Goal: Information Seeking & Learning: Learn about a topic

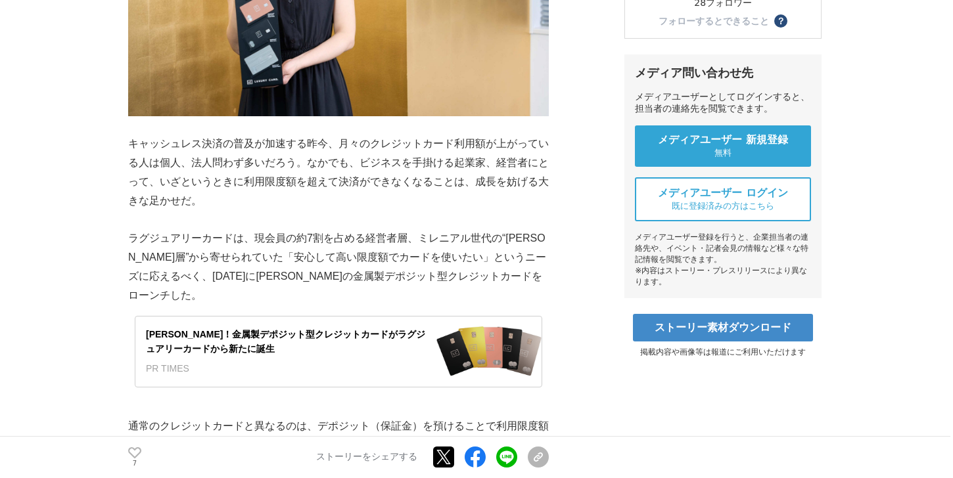
scroll to position [480, 0]
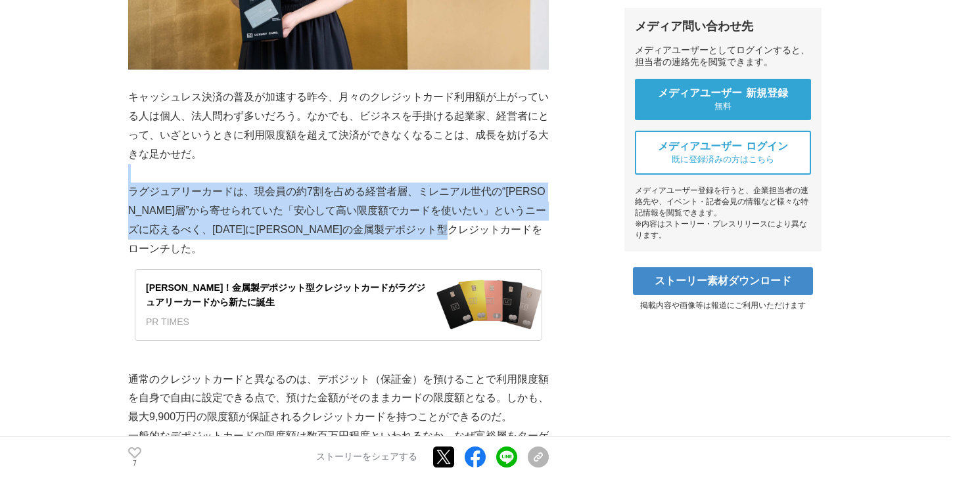
drag, startPoint x: 219, startPoint y: 171, endPoint x: 409, endPoint y: 254, distance: 208.0
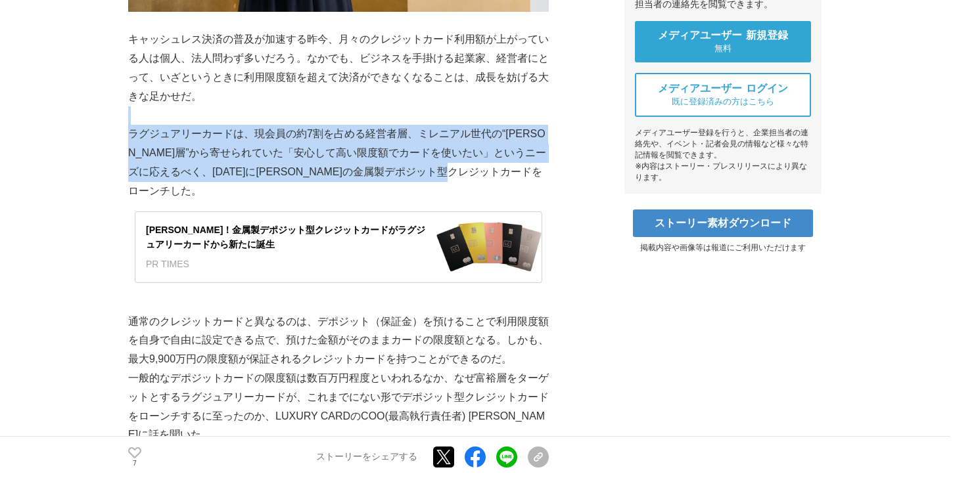
scroll to position [539, 0]
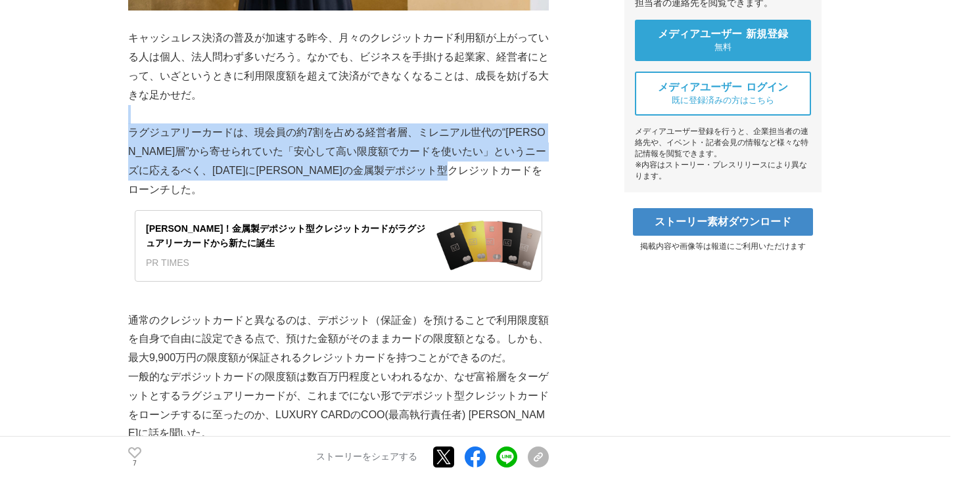
click at [351, 191] on p "ラグジュアリーカードは、現会員の約7割を占める経営者層、ミレニアル世代の“[PERSON_NAME]層”から寄せられていた「安心して高い限度額でカードを使いた…" at bounding box center [338, 162] width 420 height 76
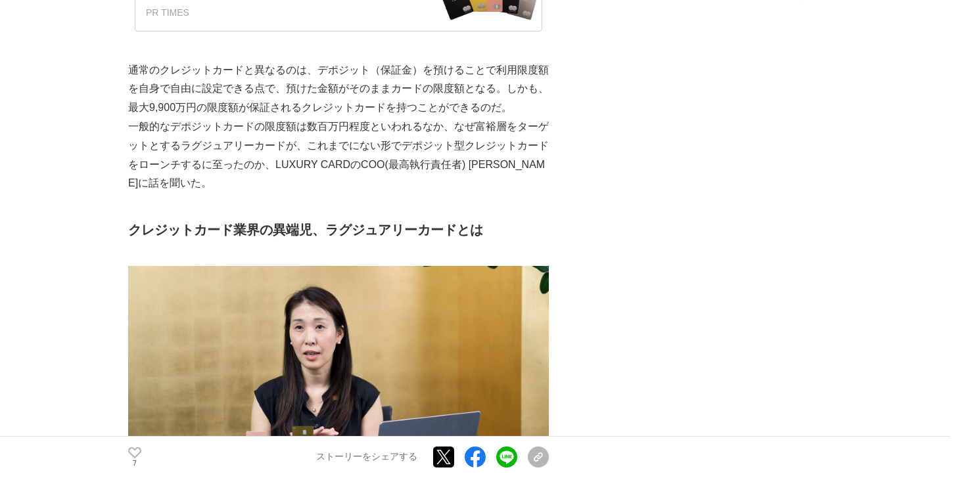
scroll to position [782, 0]
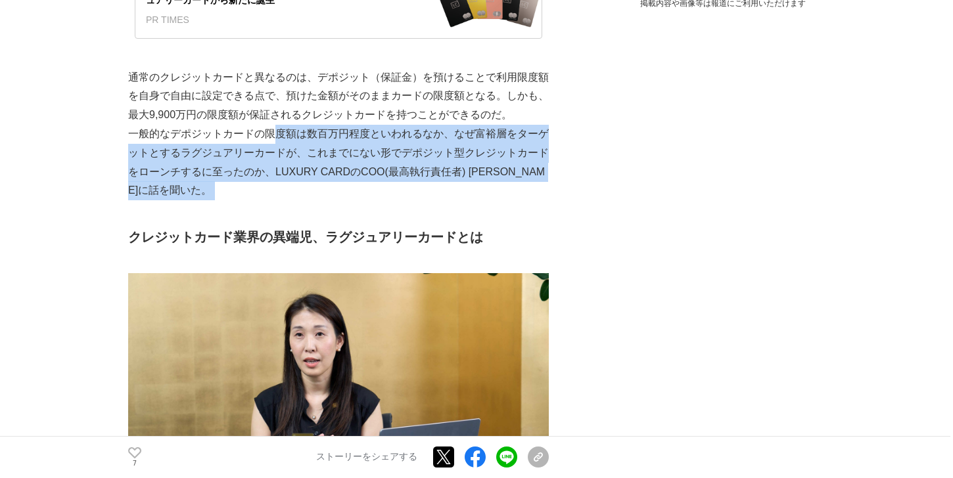
drag, startPoint x: 271, startPoint y: 128, endPoint x: 520, endPoint y: 210, distance: 262.2
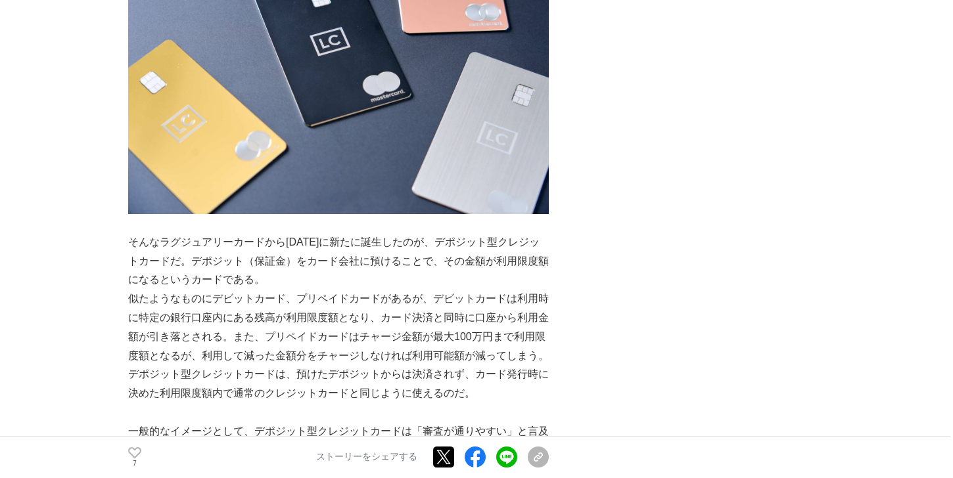
scroll to position [1686, 0]
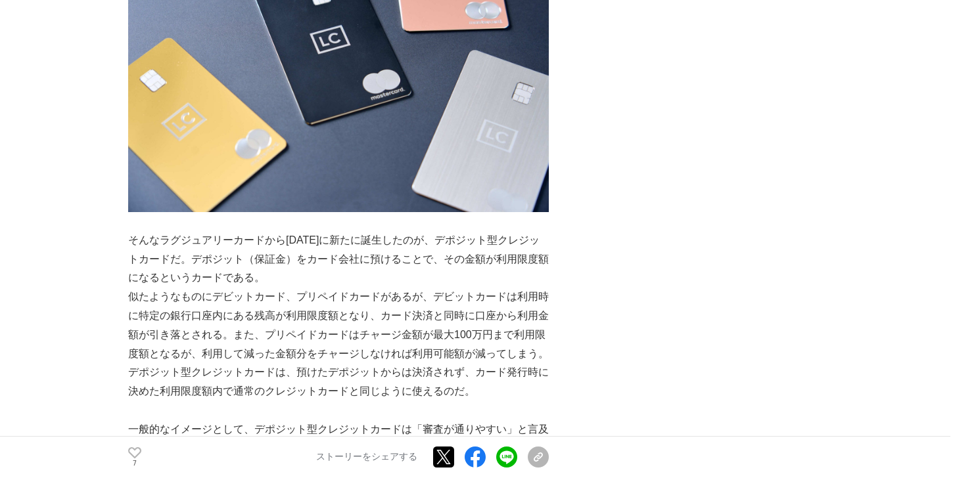
drag, startPoint x: 462, startPoint y: 258, endPoint x: 317, endPoint y: 274, distance: 146.7
click at [317, 274] on p "そんなラグジュアリーカードから[DATE]に新たに誕生したのが、デポジット型クレジットカードだ。デポジット（保証金）をカード会社に預けることで、その金額が利用…" at bounding box center [338, 259] width 420 height 56
click at [251, 290] on p "似たようなものにデビットカード、プリペイドカードがあるが、デビットカードは利用時に特定の銀行口座内にある残高が利用限度額となり、カード決済と同時に口座から利用…" at bounding box center [338, 326] width 420 height 76
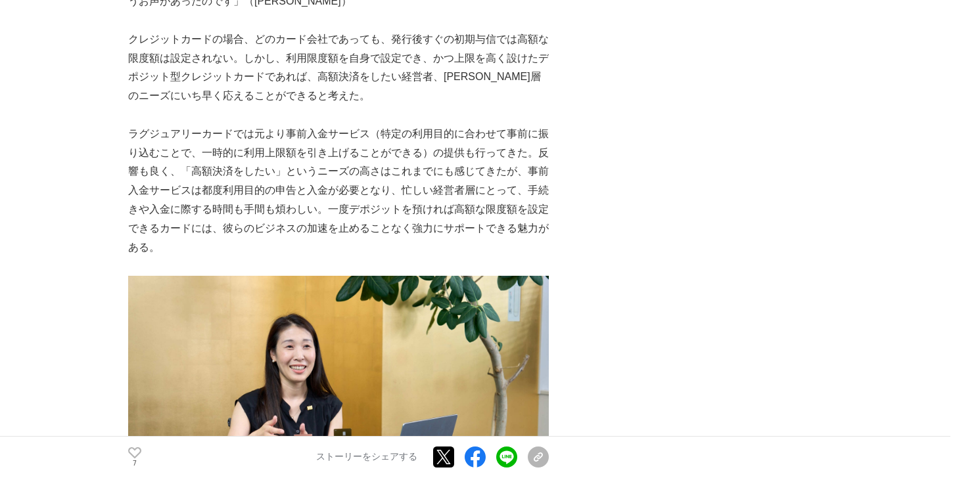
scroll to position [2943, 0]
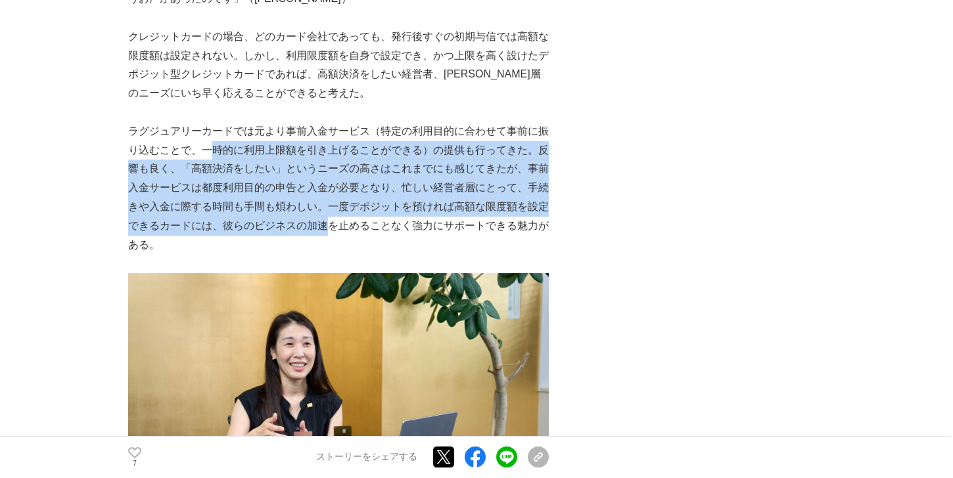
drag, startPoint x: 208, startPoint y: 147, endPoint x: 325, endPoint y: 222, distance: 138.9
click at [325, 222] on p "ラグジュアリーカードでは元より事前入金サービス（特定の利用目的に合わせて事前に振り込むことで、一時的に利用上限額を引き上げることができる）の提供も行ってきた。…" at bounding box center [338, 188] width 420 height 133
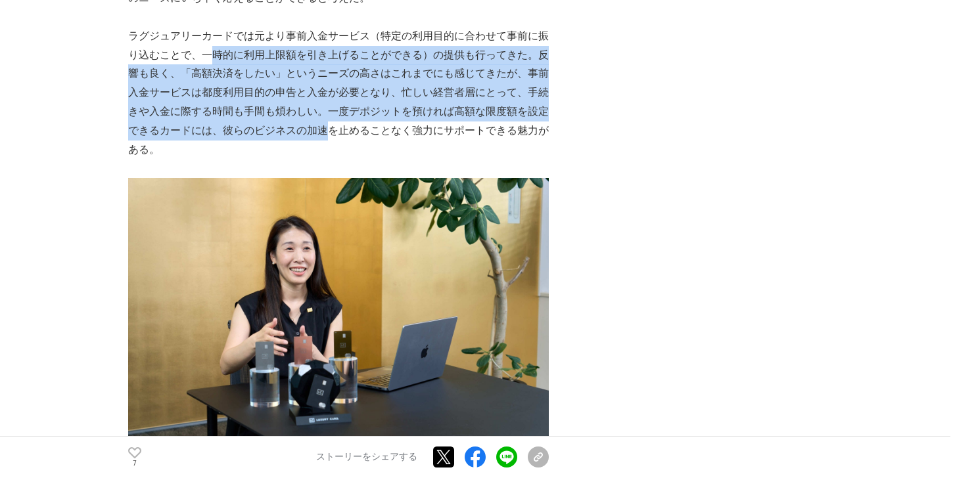
scroll to position [3045, 0]
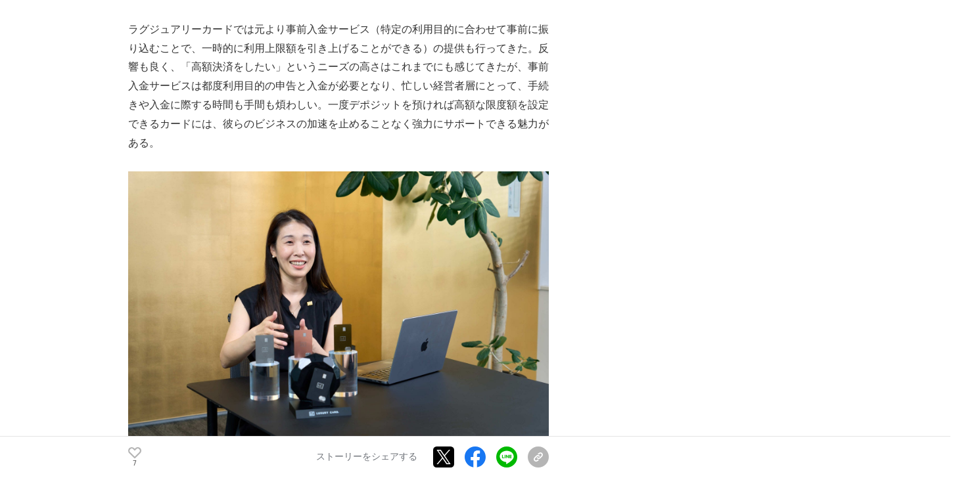
click at [297, 142] on p "ラグジュアリーカードでは元より事前入金サービス（特定の利用目的に合わせて事前に振り込むことで、一時的に利用上限額を引き上げることができる）の提供も行ってきた。…" at bounding box center [338, 86] width 420 height 133
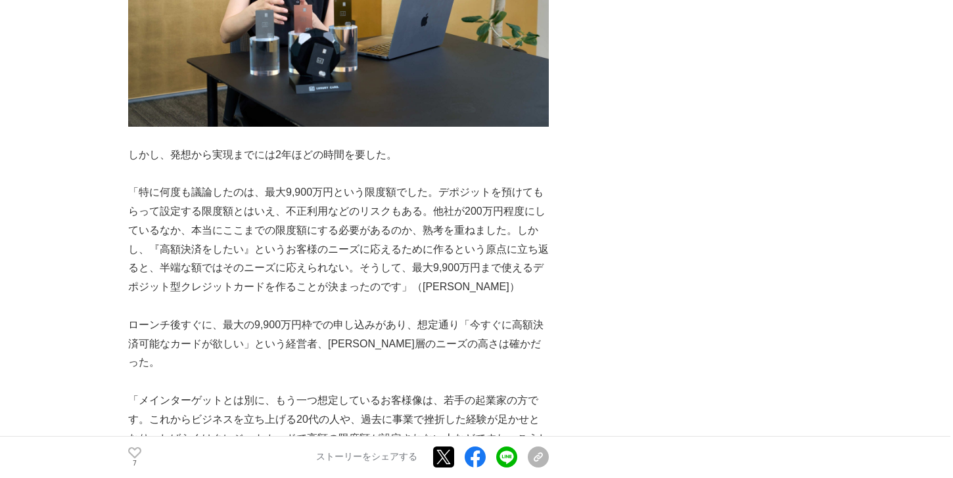
scroll to position [3372, 0]
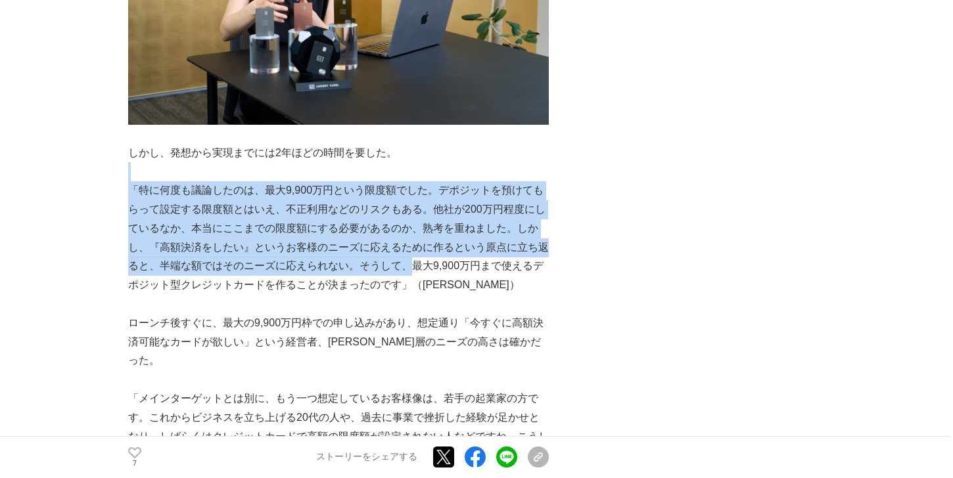
drag, startPoint x: 264, startPoint y: 178, endPoint x: 408, endPoint y: 262, distance: 166.6
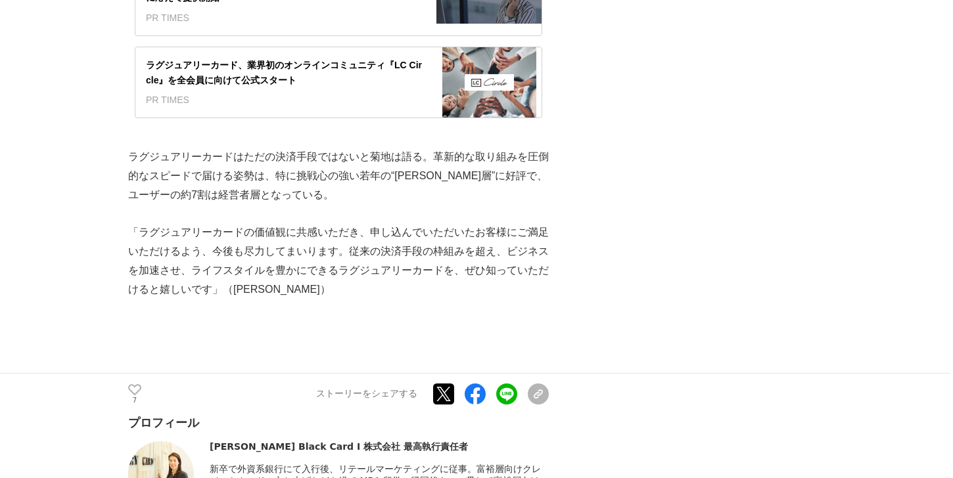
scroll to position [4963, 0]
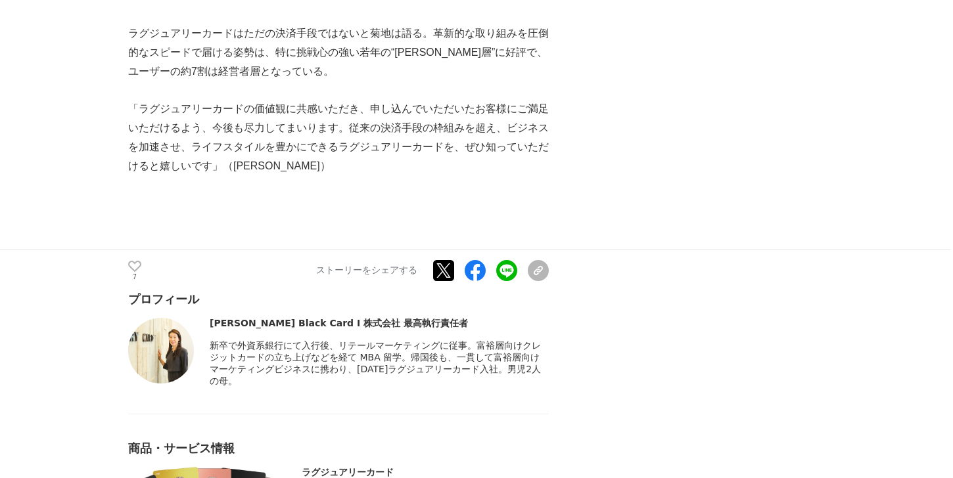
click at [168, 318] on img at bounding box center [161, 351] width 66 height 66
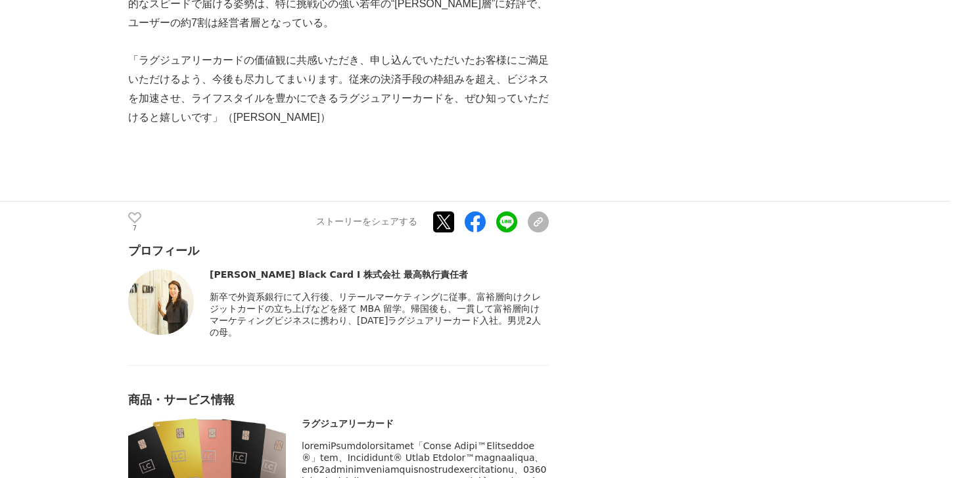
scroll to position [5013, 0]
drag, startPoint x: 210, startPoint y: 216, endPoint x: 242, endPoint y: 219, distance: 32.4
click at [242, 268] on div "[PERSON_NAME] Black Card I 株式会社 最高執行責任者" at bounding box center [379, 274] width 339 height 12
copy div "[PERSON_NAME]"
click at [392, 290] on span "新卒で外資系銀行にて入行後、リテールマーケティングに従事。富裕層向けクレジットカードの立ち上げなどを経て MBA 留学。帰国後も、一貫して富裕層向けマーケティ…" at bounding box center [375, 313] width 331 height 46
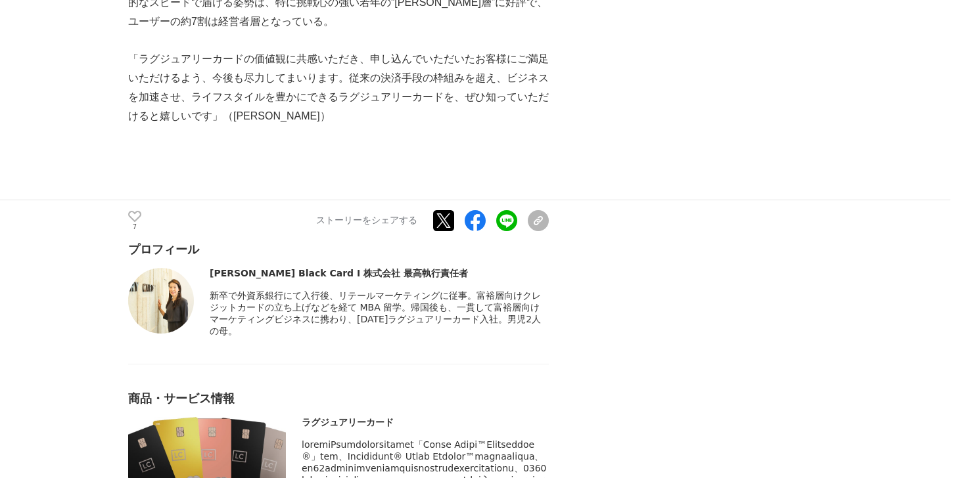
drag, startPoint x: 210, startPoint y: 220, endPoint x: 240, endPoint y: 221, distance: 29.6
click at [240, 268] on div "[PERSON_NAME] Black Card I 株式会社 最高執行責任者" at bounding box center [379, 274] width 339 height 12
copy div "[PERSON_NAME]"
